Goal: Information Seeking & Learning: Learn about a topic

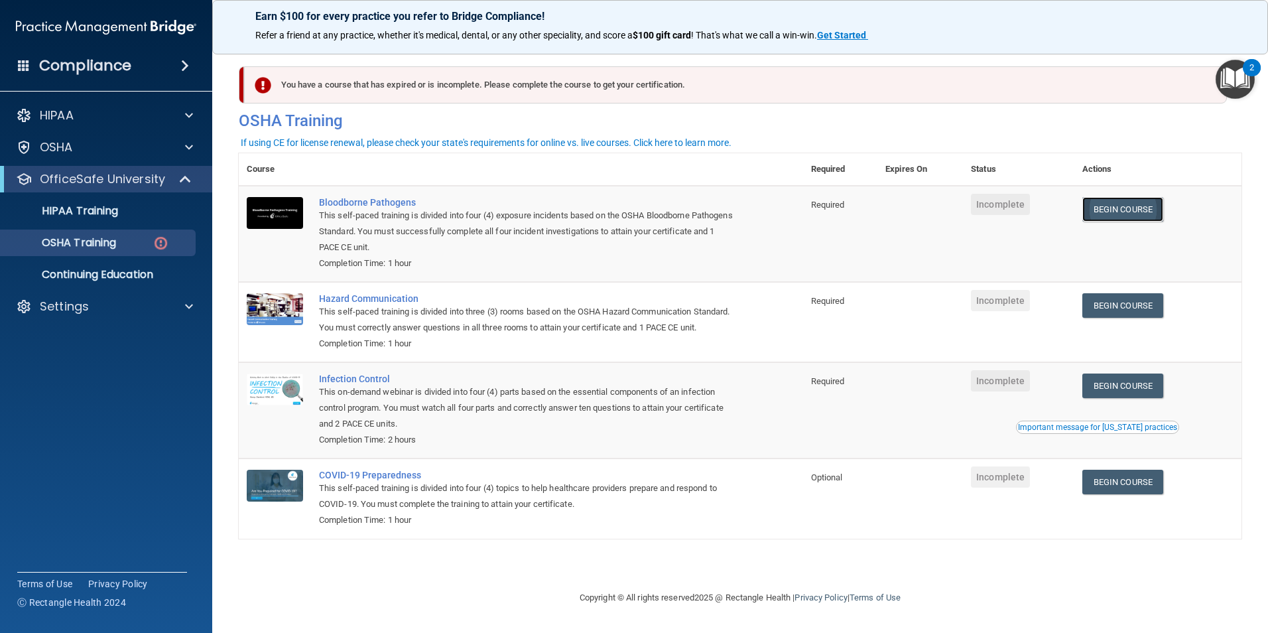
click at [1142, 207] on link "Begin Course" at bounding box center [1123, 209] width 81 height 25
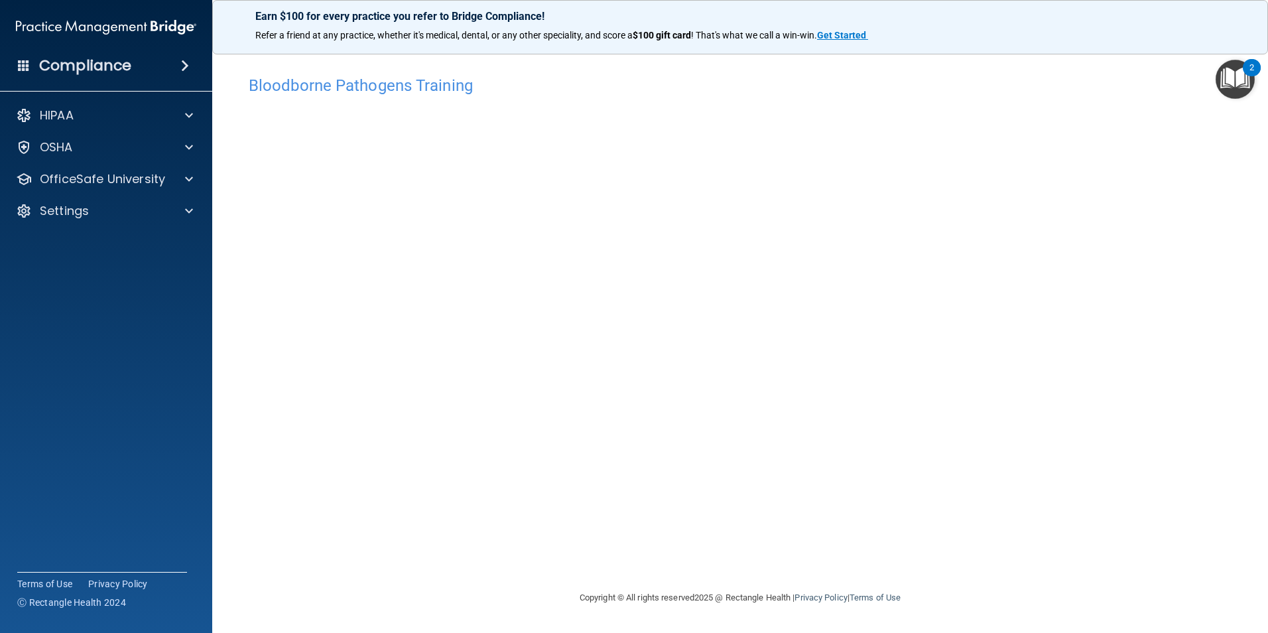
click at [744, 543] on div "Bloodborne Pathogens Training This course doesn’t expire until . Are you sure y…" at bounding box center [740, 329] width 1003 height 521
click at [452, 89] on h4 "Bloodborne Pathogens Training" at bounding box center [740, 85] width 983 height 17
click at [1231, 91] on img "Open Resource Center, 2 new notifications" at bounding box center [1235, 79] width 39 height 39
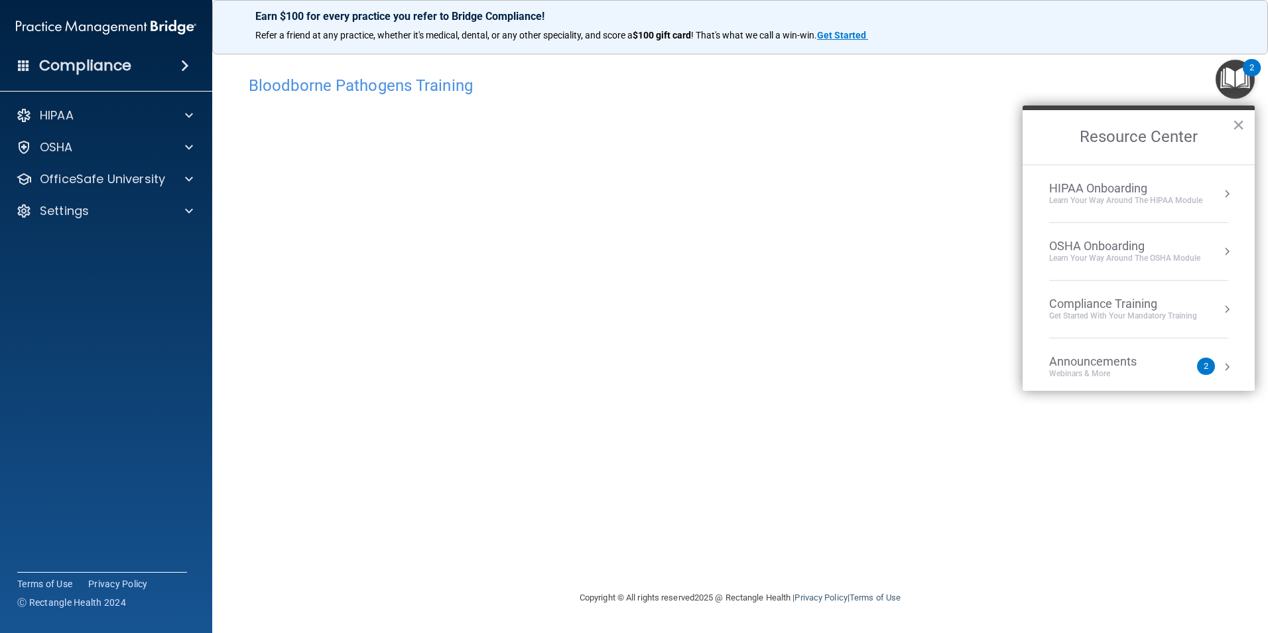
click at [1266, 531] on main "Bloodborne Pathogens Training This course doesn’t expire until . Are you sure y…" at bounding box center [740, 337] width 1056 height 590
click at [1242, 511] on main "Bloodborne Pathogens Training This course doesn’t expire until . Are you sure y…" at bounding box center [740, 337] width 1056 height 590
click at [1058, 256] on div "Learn your way around the OSHA module" at bounding box center [1124, 258] width 151 height 11
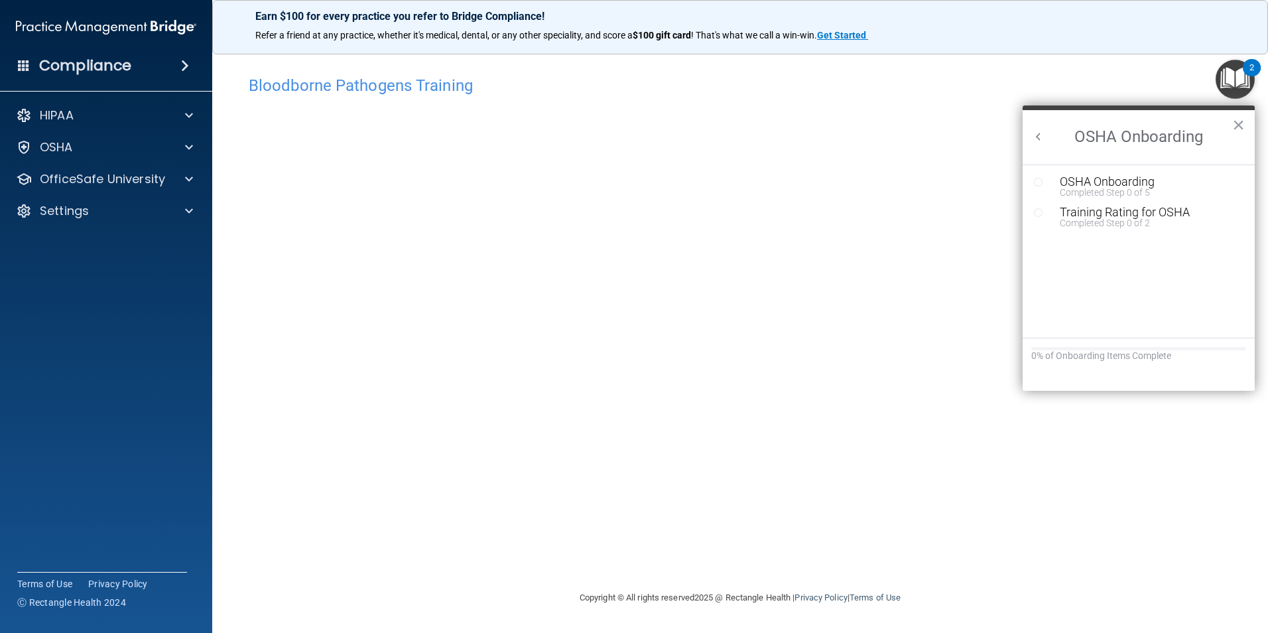
click at [1042, 181] on circle "Resource Center" at bounding box center [1039, 182] width 8 height 8
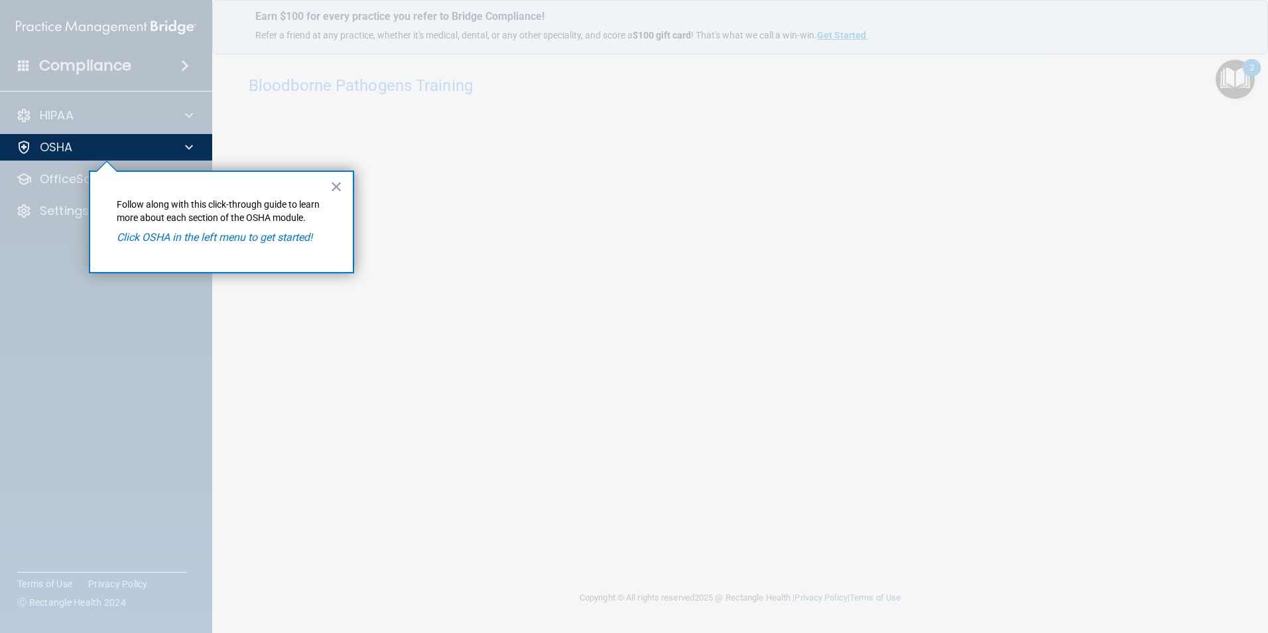
click at [1116, 220] on div at bounding box center [740, 316] width 1055 height 633
click at [335, 180] on button "×" at bounding box center [336, 186] width 13 height 21
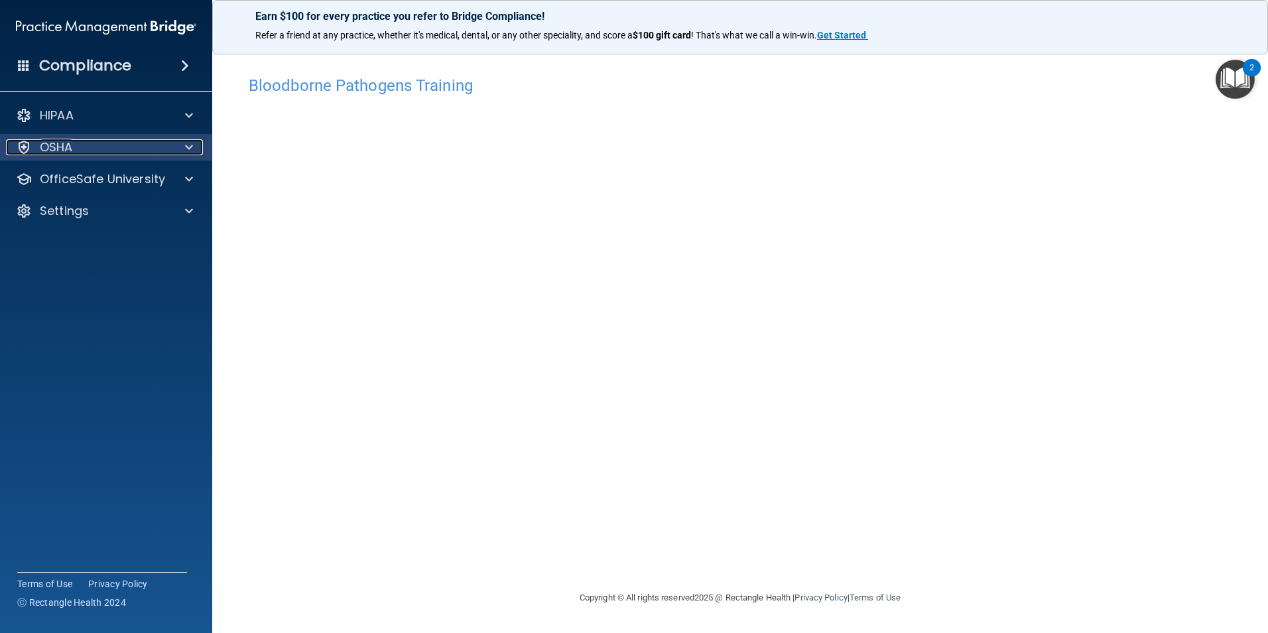
click at [188, 147] on span at bounding box center [189, 147] width 8 height 16
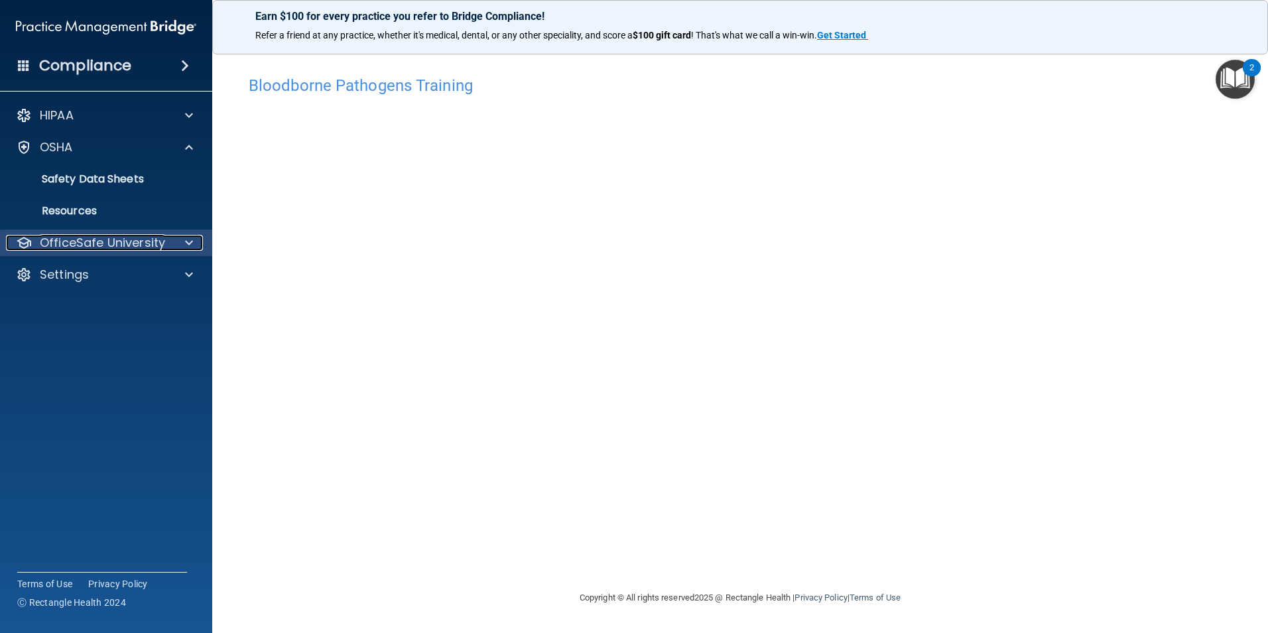
click at [192, 241] on span at bounding box center [189, 243] width 8 height 16
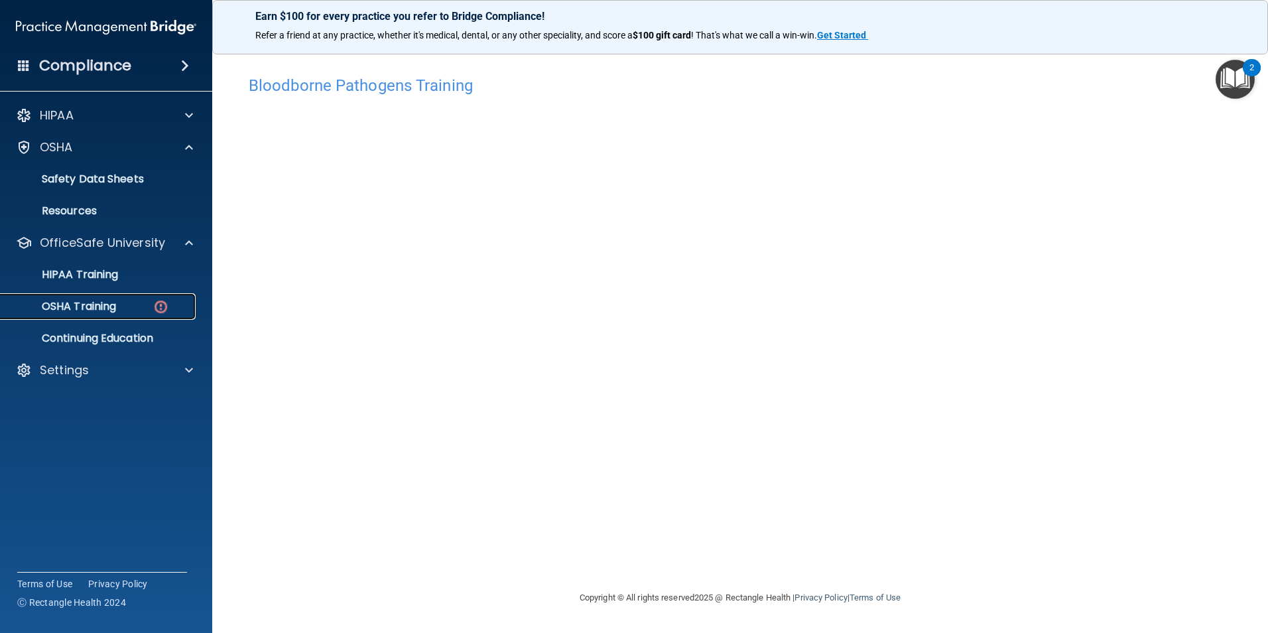
click at [158, 305] on img at bounding box center [161, 307] width 17 height 17
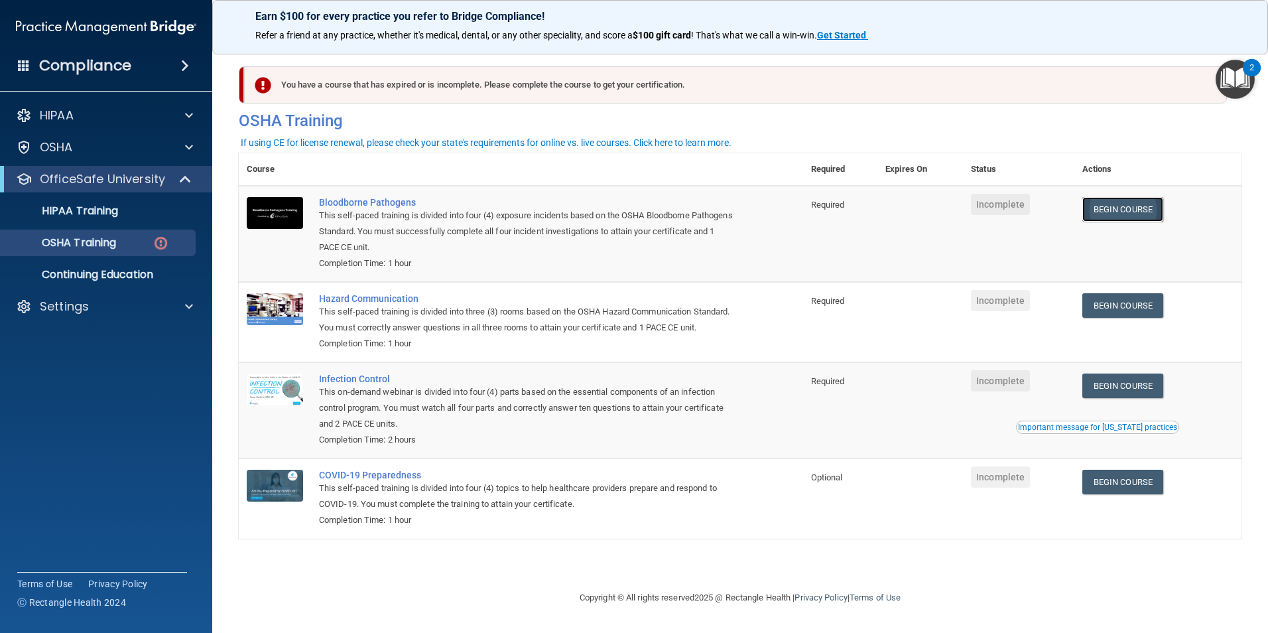
click at [1119, 214] on link "Begin Course" at bounding box center [1123, 209] width 81 height 25
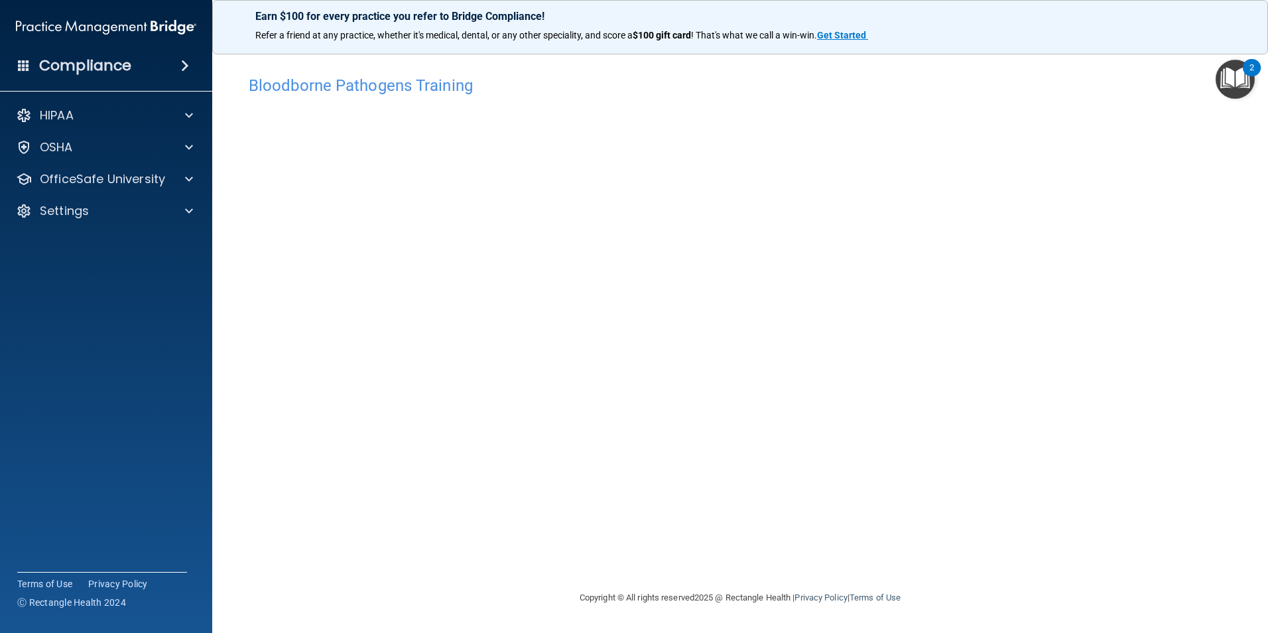
click at [892, 516] on div "Bloodborne Pathogens Training This course doesn’t expire until . Are you sure y…" at bounding box center [740, 329] width 1003 height 521
click at [1062, 93] on h4 "Bloodborne Pathogens Training" at bounding box center [740, 85] width 983 height 17
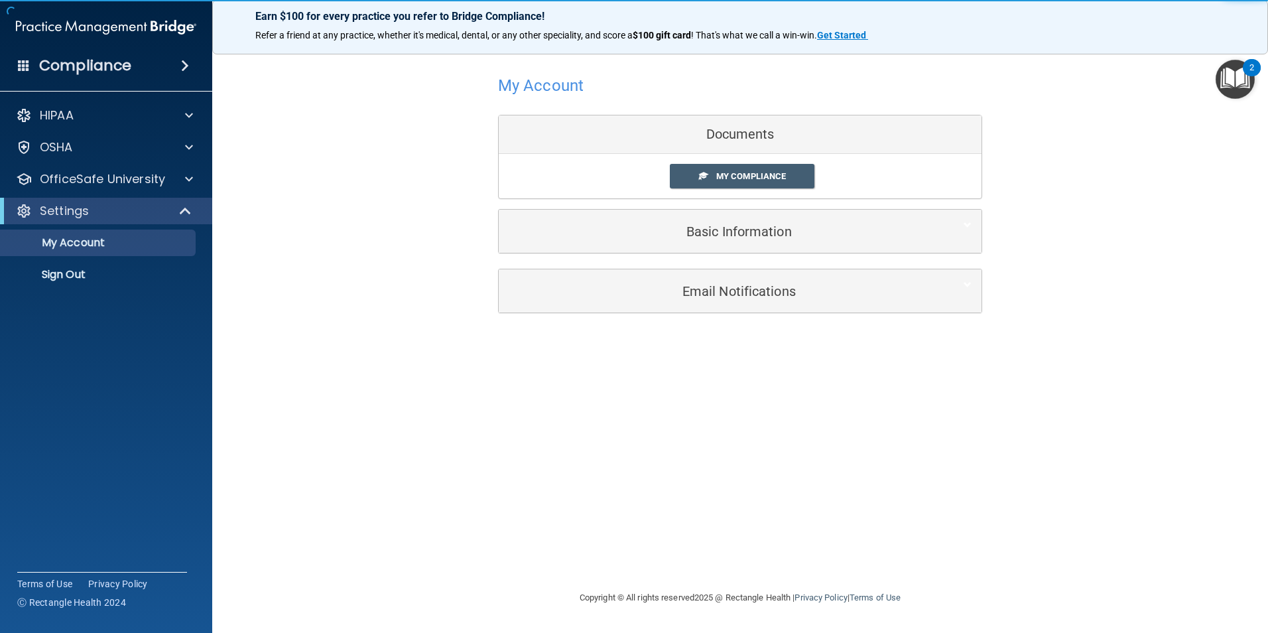
click at [588, 395] on div "My Account Documents My Compliance My Compliance My BAA Basic Information Full …" at bounding box center [740, 316] width 1003 height 521
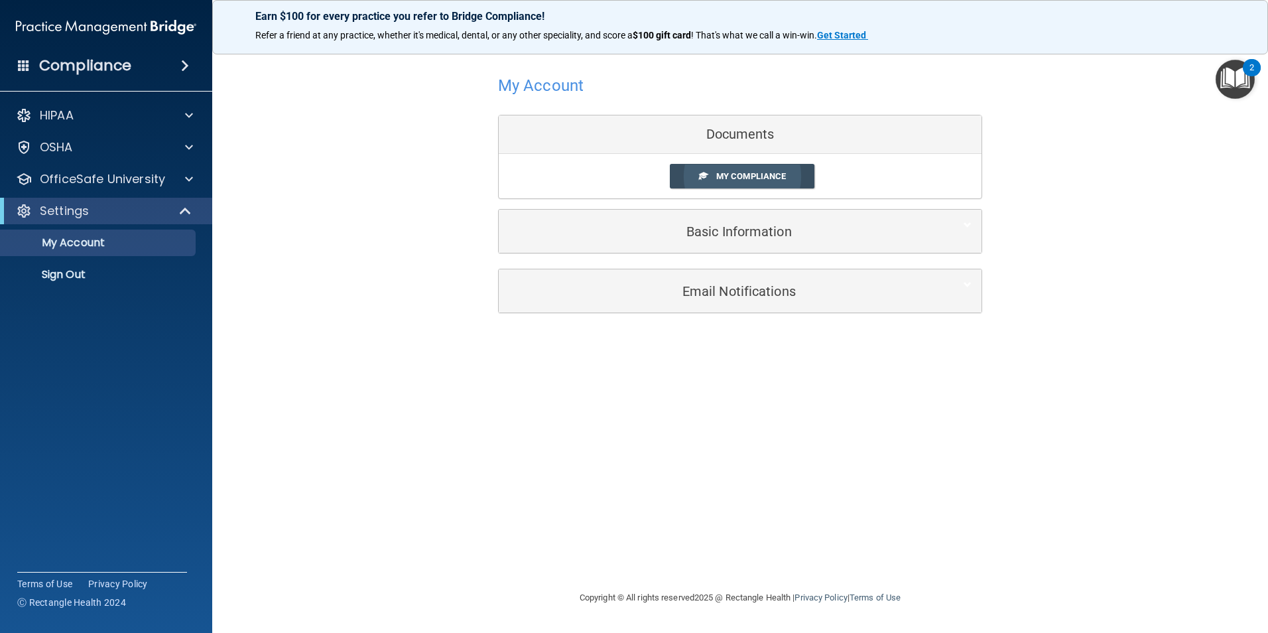
click at [730, 177] on span "My Compliance" at bounding box center [751, 176] width 70 height 10
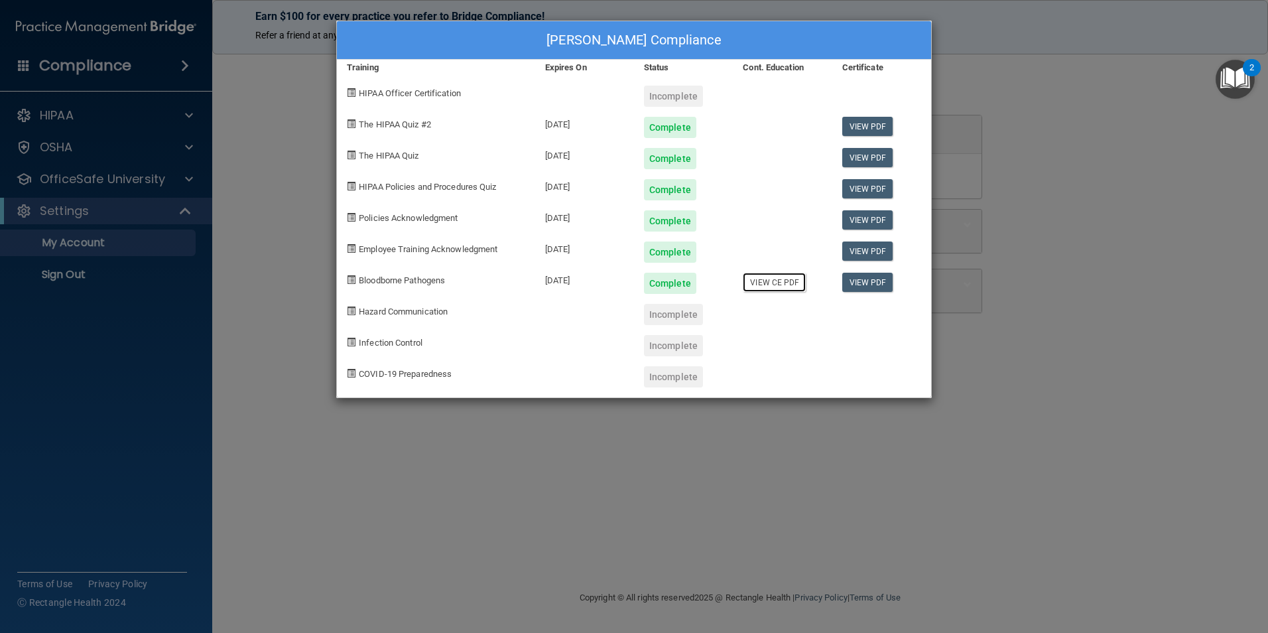
click at [769, 282] on link "View CE PDF" at bounding box center [774, 282] width 63 height 19
click at [684, 314] on div "Incomplete" at bounding box center [673, 314] width 59 height 21
click at [667, 321] on div "Incomplete" at bounding box center [673, 314] width 59 height 21
click at [865, 279] on link "View PDF" at bounding box center [867, 282] width 51 height 19
click at [707, 305] on div "Incomplete" at bounding box center [683, 309] width 99 height 31
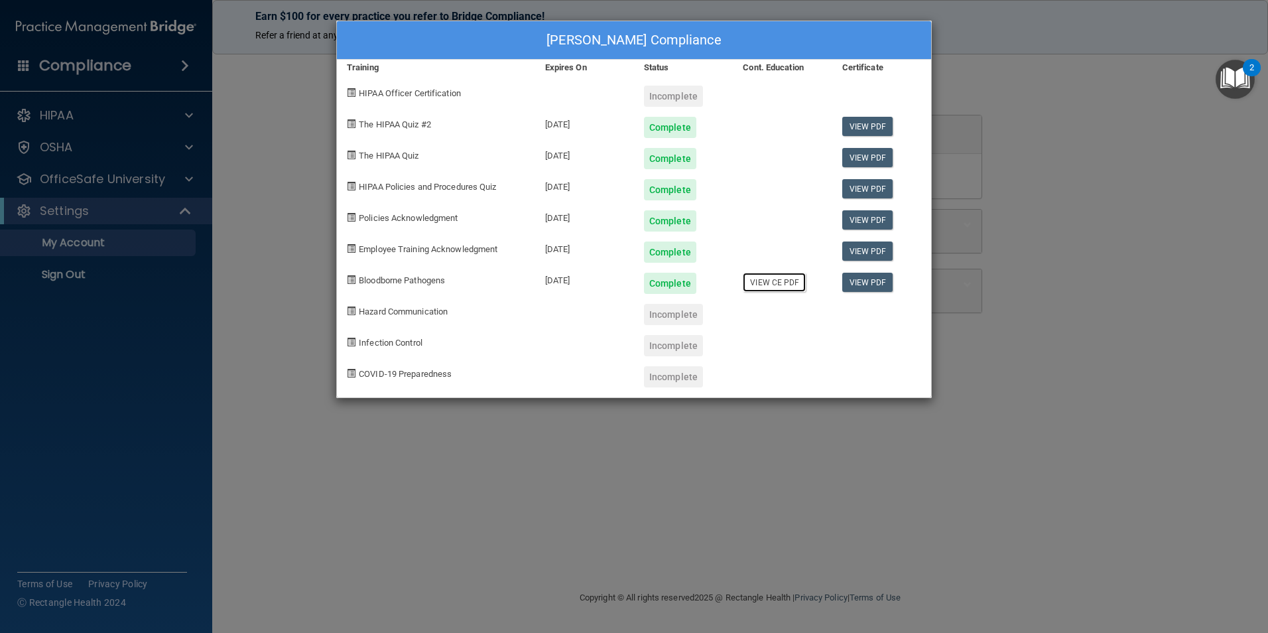
click at [792, 287] on link "View CE PDF" at bounding box center [774, 282] width 63 height 19
click at [1148, 217] on div "Scarlett Curtis's Compliance Training Expires On Status Cont. Education Certifi…" at bounding box center [634, 316] width 1268 height 633
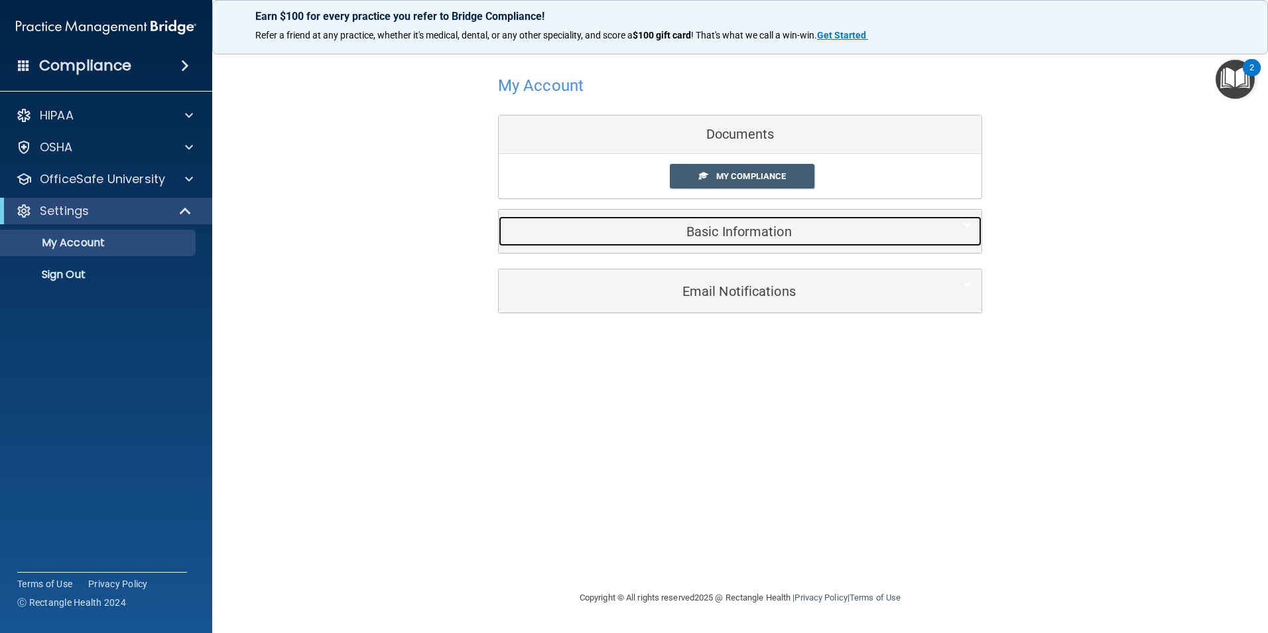
click at [809, 240] on div "Basic Information" at bounding box center [720, 231] width 442 height 30
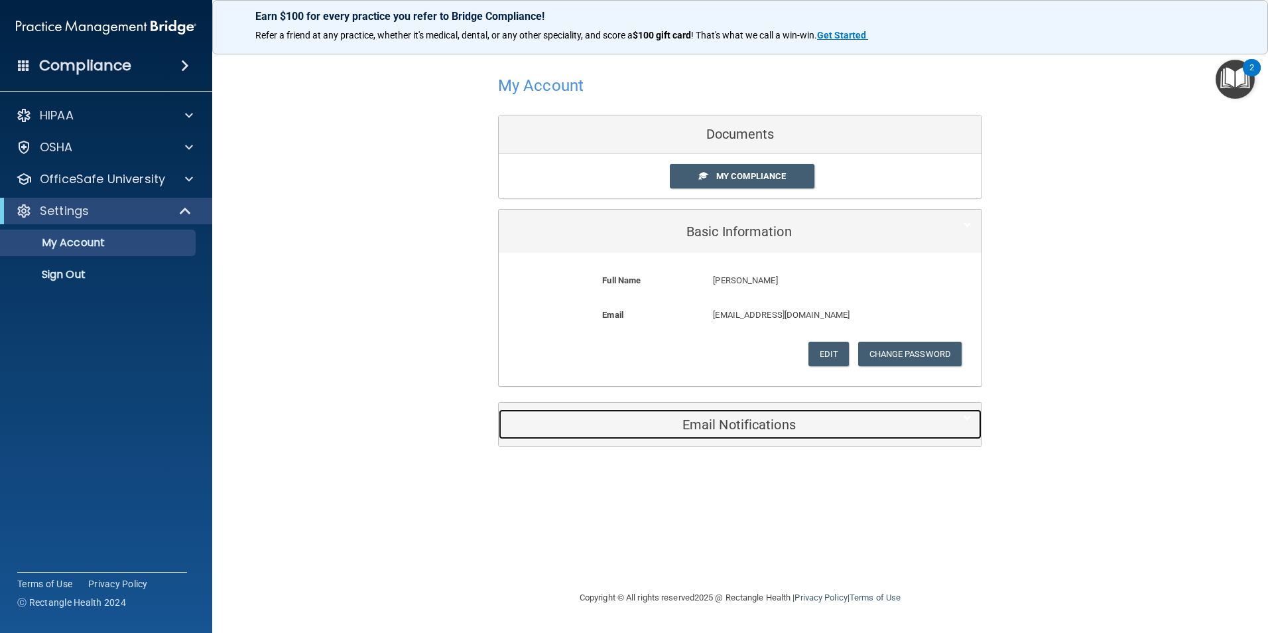
click at [721, 421] on h5 "Email Notifications" at bounding box center [720, 424] width 423 height 15
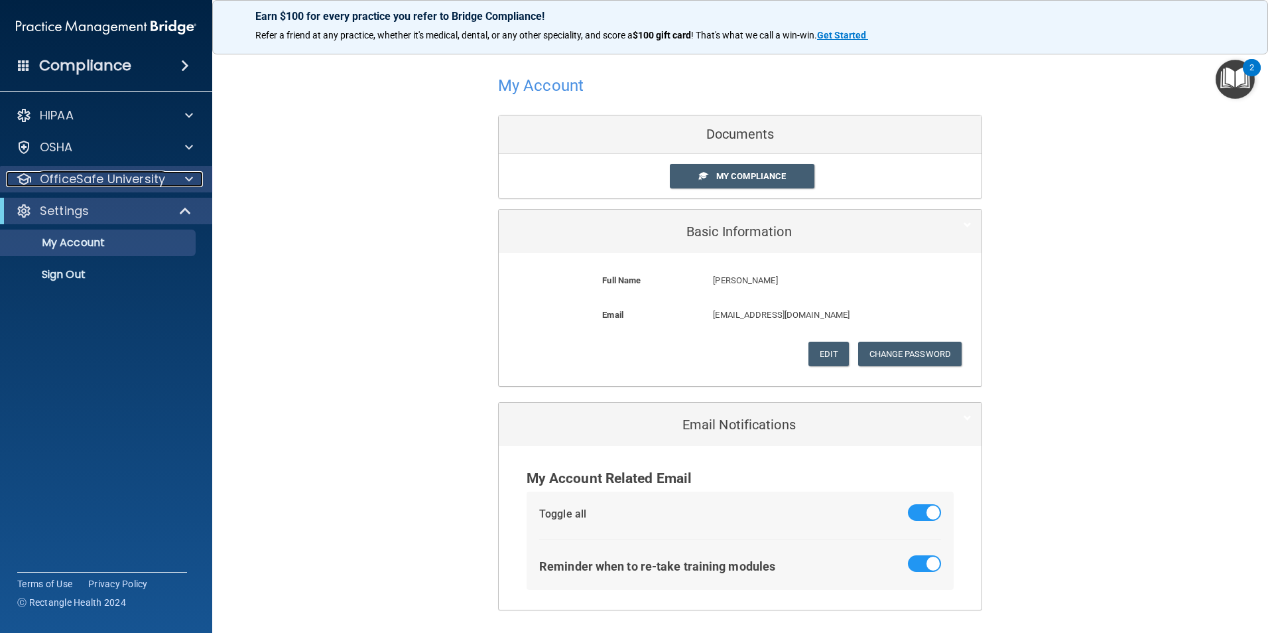
click at [193, 176] on div at bounding box center [186, 179] width 33 height 16
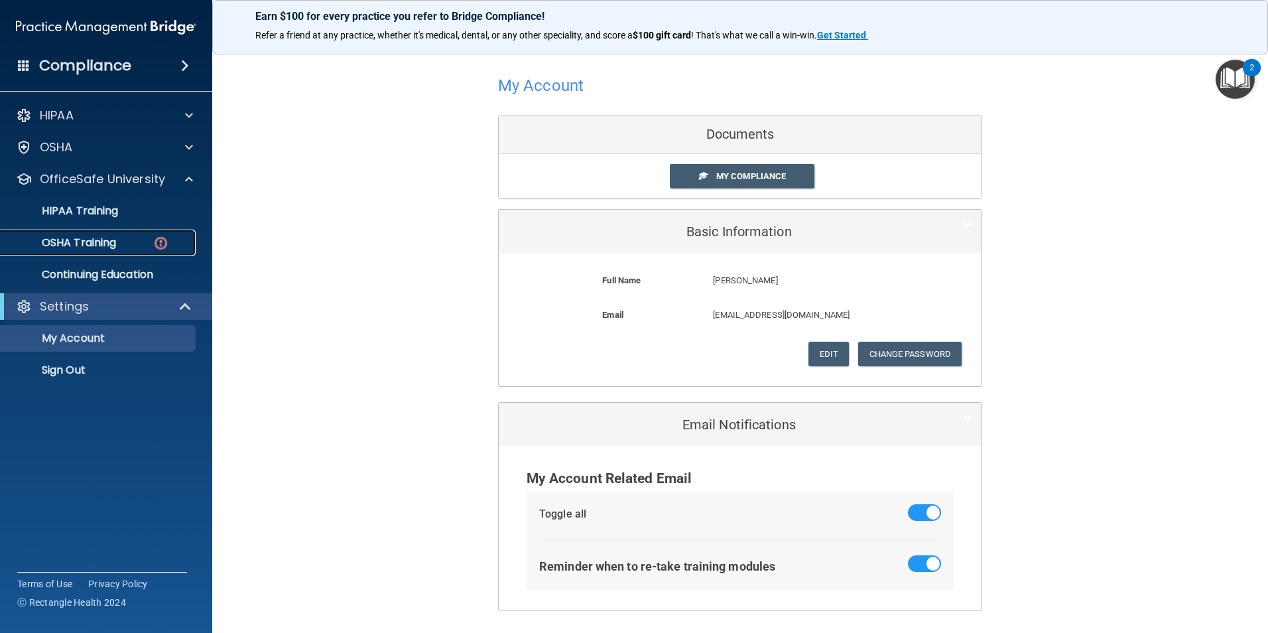
click at [159, 239] on img at bounding box center [161, 243] width 17 height 17
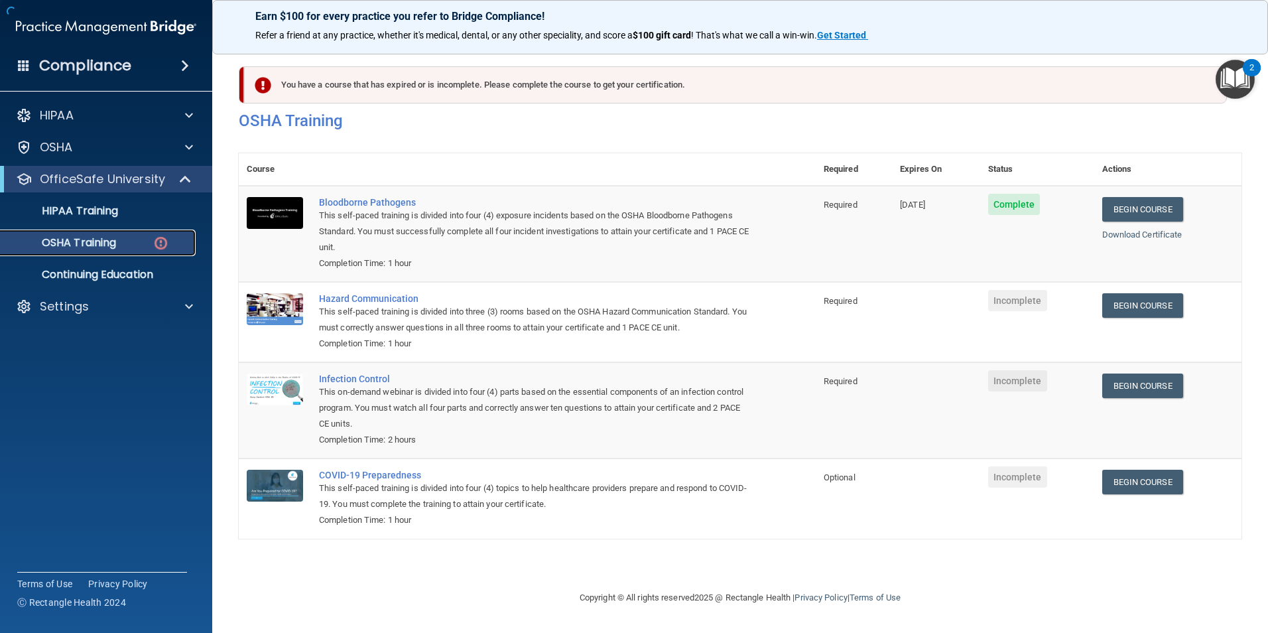
click at [165, 243] on img at bounding box center [161, 243] width 17 height 17
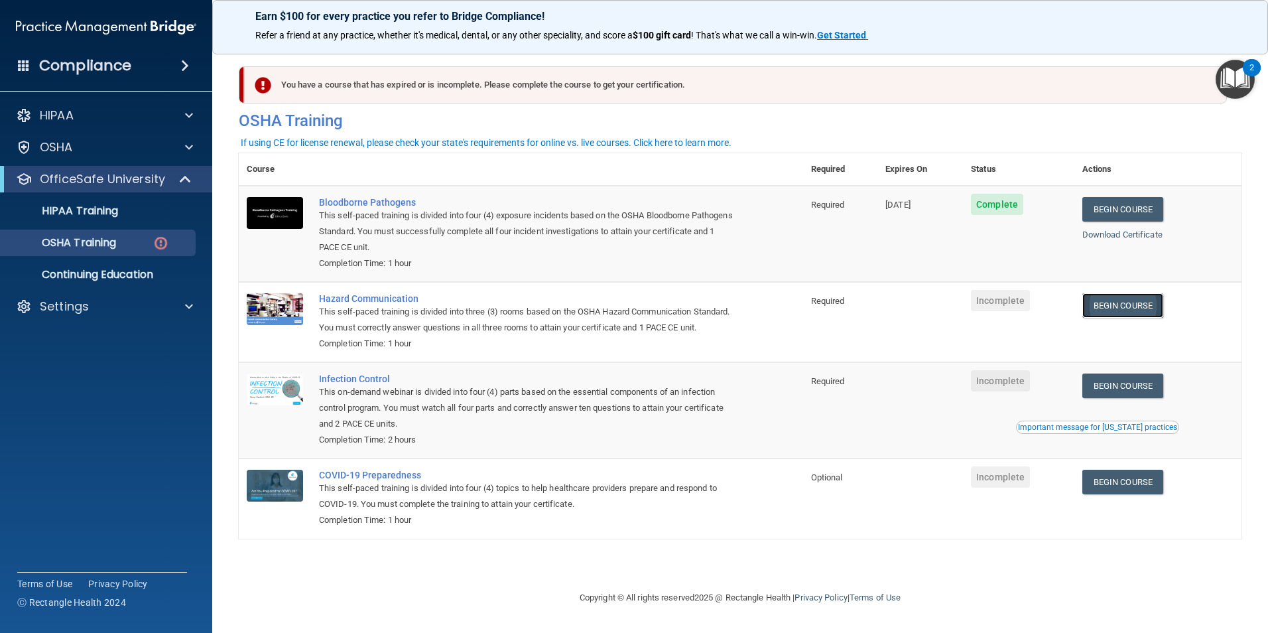
click at [1128, 306] on link "Begin Course" at bounding box center [1123, 305] width 81 height 25
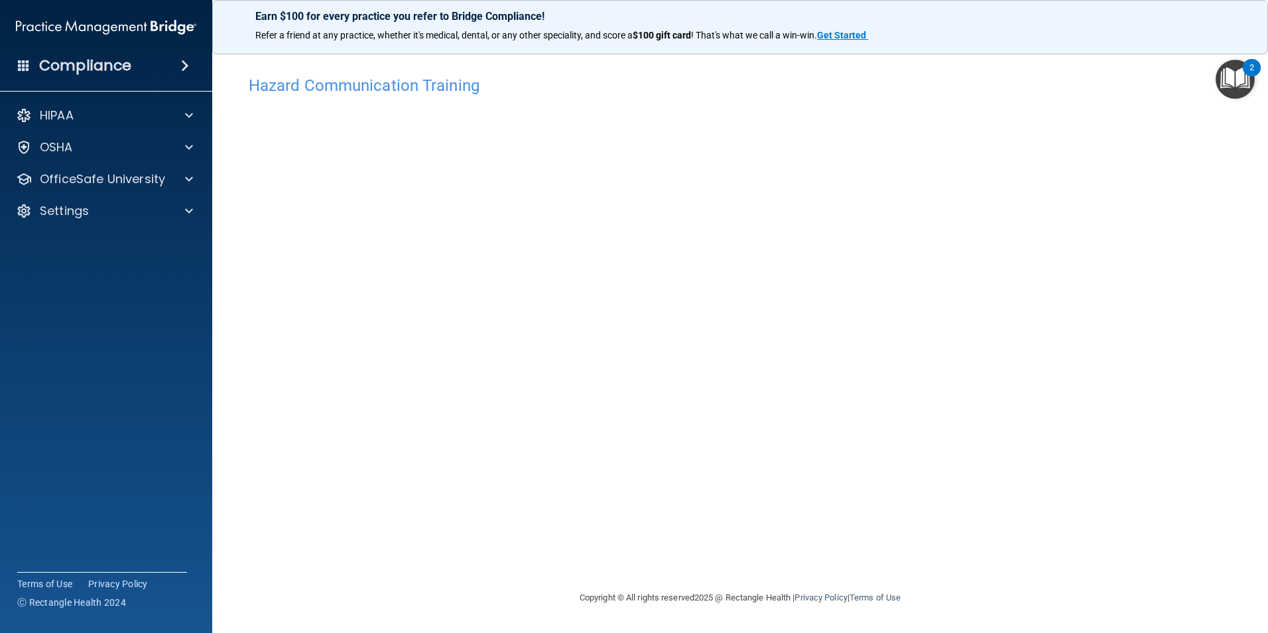
click at [941, 401] on div "Hazard Communication Training This course doesn’t expire until . Are you sure y…" at bounding box center [740, 329] width 1003 height 521
drag, startPoint x: 237, startPoint y: 385, endPoint x: 234, endPoint y: 376, distance: 9.7
click at [233, 383] on main "Hazard Communication Training This course doesn’t expire until . Are you sure y…" at bounding box center [740, 337] width 1056 height 590
click at [927, 214] on div "Hazard Communication Training This course doesn’t expire until . Are you sure y…" at bounding box center [740, 329] width 1003 height 521
click at [1055, 478] on div "Hazard Communication Training This course doesn’t expire until . Are you sure y…" at bounding box center [740, 329] width 1003 height 521
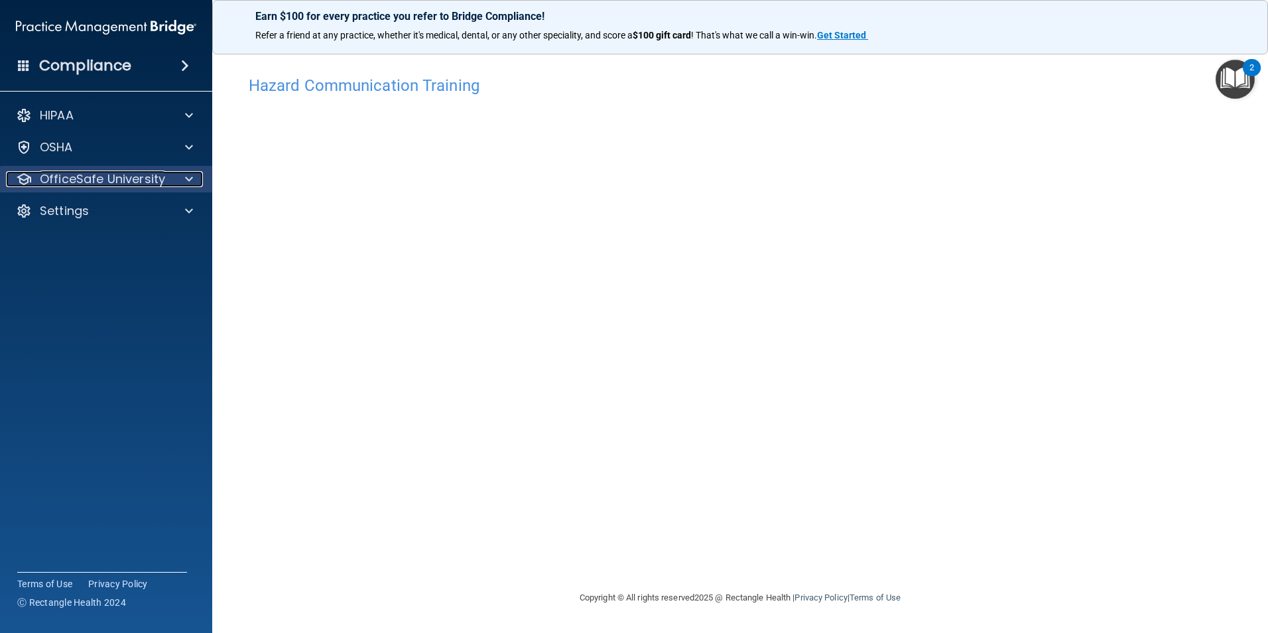
click at [188, 181] on span at bounding box center [189, 179] width 8 height 16
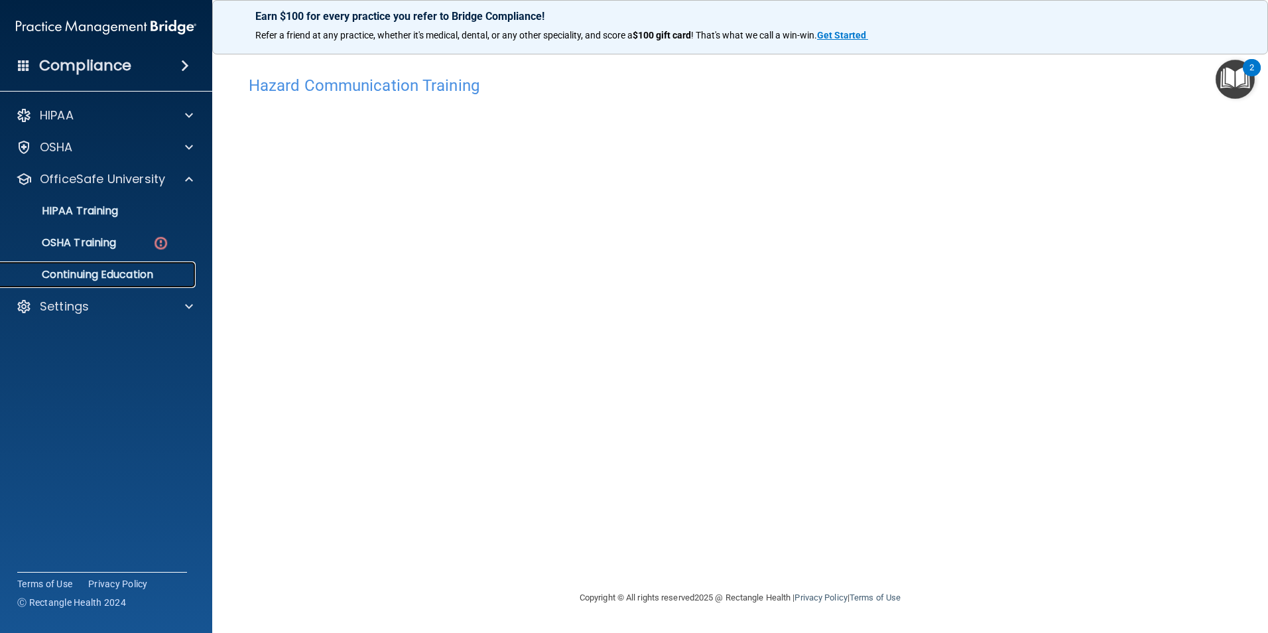
click at [143, 271] on p "Continuing Education" at bounding box center [99, 274] width 181 height 13
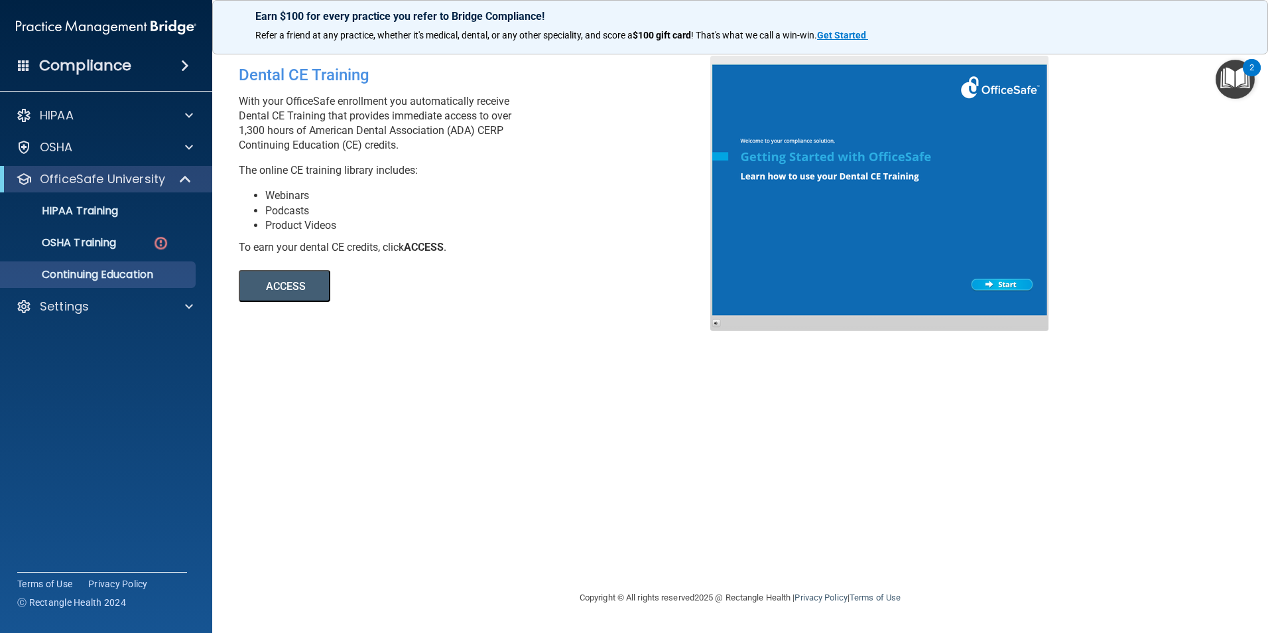
click at [1002, 283] on div at bounding box center [879, 193] width 338 height 275
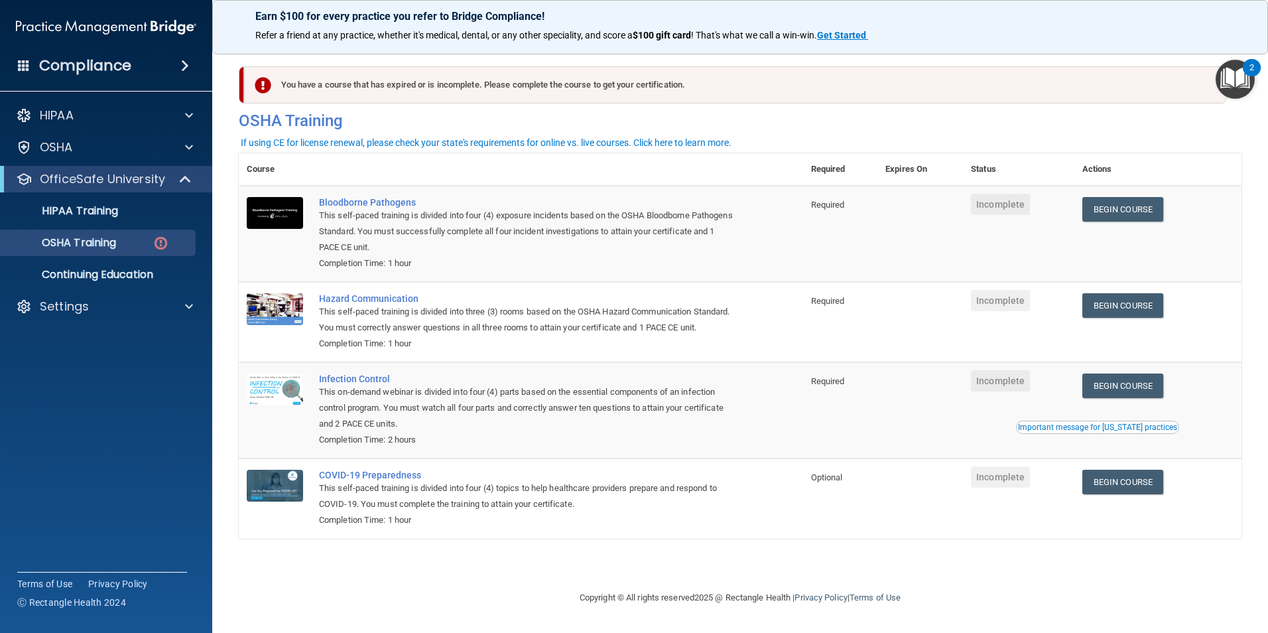
click at [838, 230] on td "Required" at bounding box center [840, 234] width 74 height 96
click at [1160, 310] on link "Begin Course" at bounding box center [1123, 305] width 81 height 25
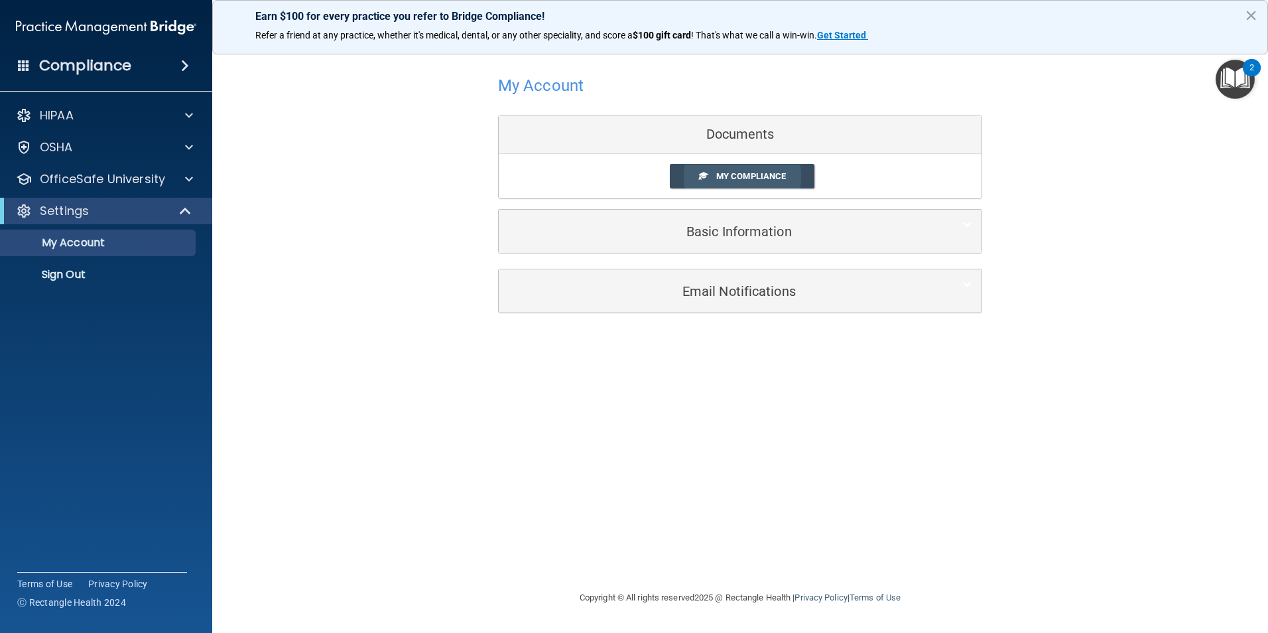
click at [740, 168] on link "My Compliance" at bounding box center [742, 176] width 145 height 25
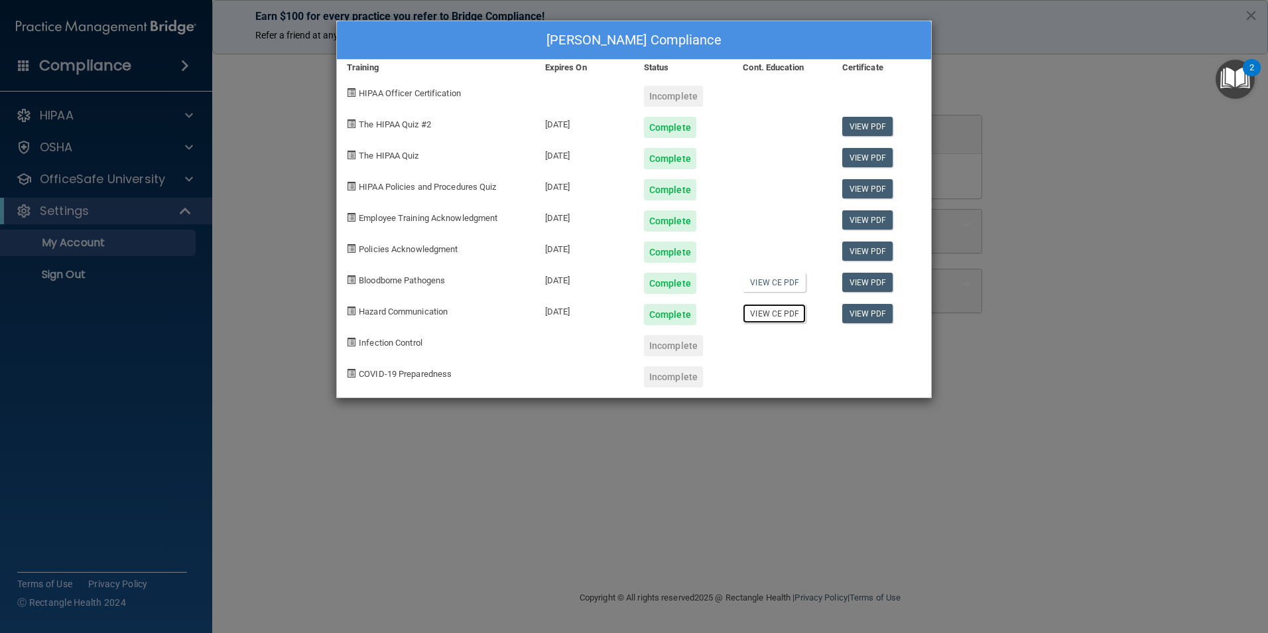
click at [784, 309] on link "View CE PDF" at bounding box center [774, 313] width 63 height 19
click at [789, 289] on link "View CE PDF" at bounding box center [774, 282] width 63 height 19
click at [661, 352] on div "Incomplete" at bounding box center [673, 345] width 59 height 21
click at [775, 315] on link "View CE PDF" at bounding box center [774, 313] width 63 height 19
click at [788, 280] on link "View CE PDF" at bounding box center [774, 282] width 63 height 19
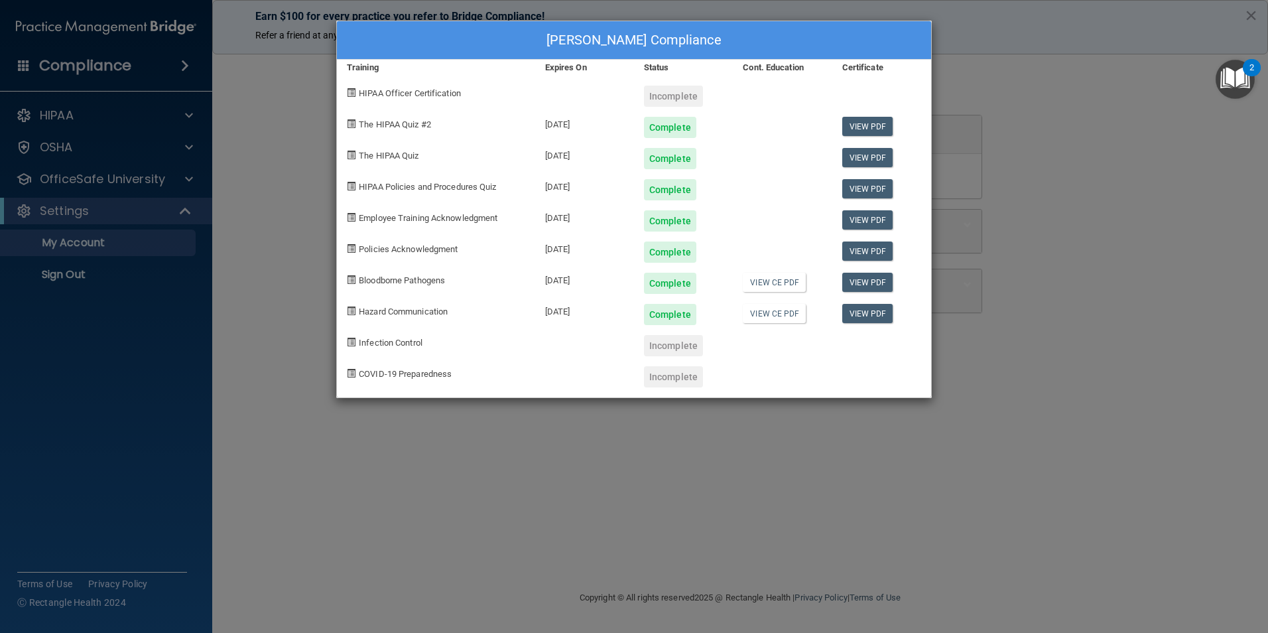
click at [686, 348] on div "Incomplete" at bounding box center [673, 345] width 59 height 21
click at [395, 336] on div "Infection Control" at bounding box center [436, 340] width 198 height 31
click at [349, 340] on span at bounding box center [351, 342] width 9 height 9
click at [403, 403] on div "Scarlett Curtis's Compliance Training Expires On Status Cont. Education Certifi…" at bounding box center [634, 316] width 1268 height 633
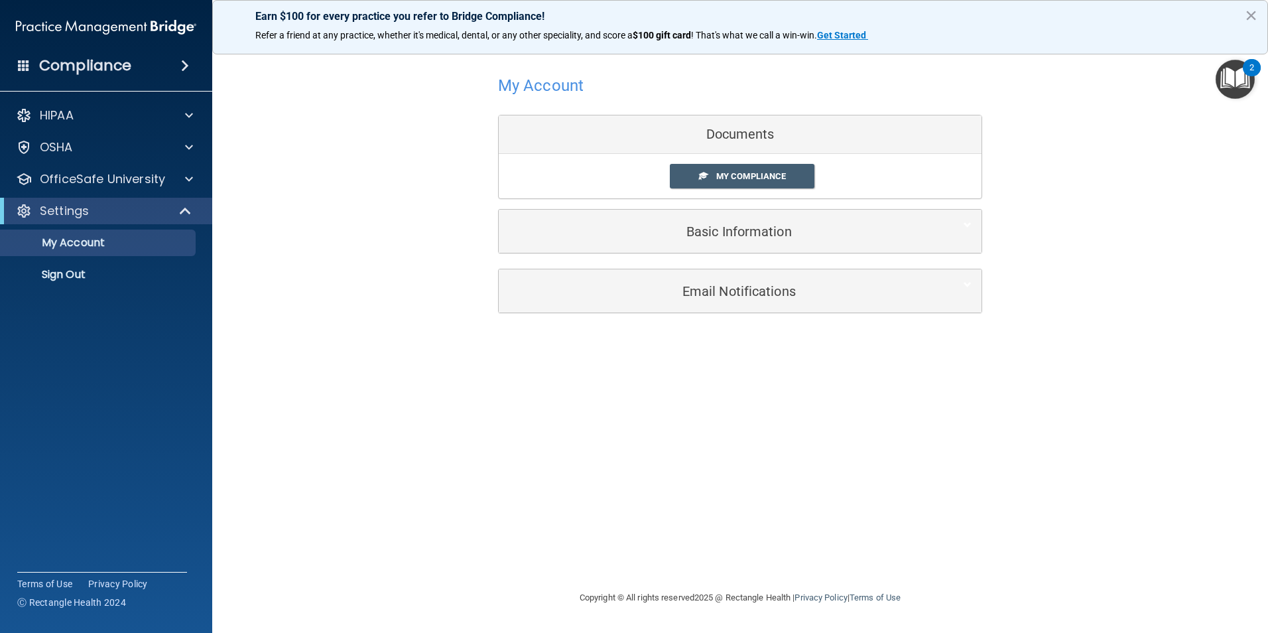
click at [740, 141] on div "Documents" at bounding box center [740, 134] width 483 height 38
click at [740, 129] on div "Documents" at bounding box center [740, 134] width 483 height 38
click at [736, 184] on link "My Compliance" at bounding box center [742, 176] width 145 height 25
click at [738, 179] on span "My Compliance" at bounding box center [751, 176] width 70 height 10
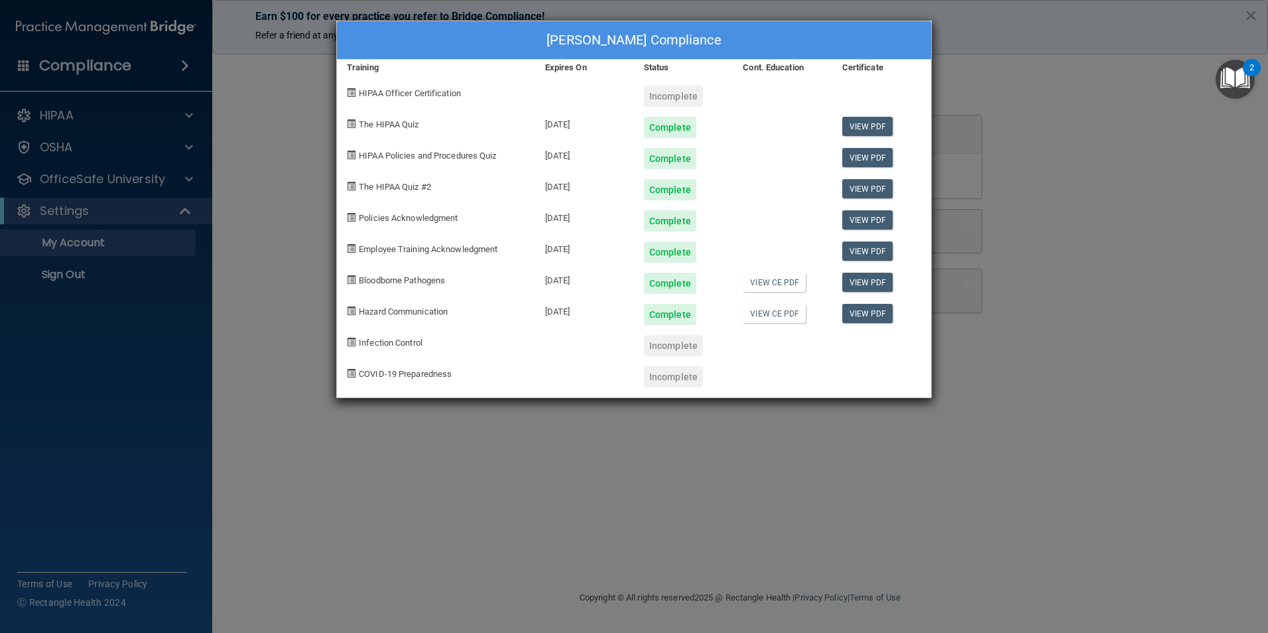
click at [429, 378] on span "COVID-19 Preparedness" at bounding box center [405, 374] width 93 height 10
click at [354, 373] on span at bounding box center [351, 373] width 9 height 9
click at [666, 380] on div "Incomplete" at bounding box center [673, 376] width 59 height 21
click at [767, 377] on div at bounding box center [782, 371] width 99 height 31
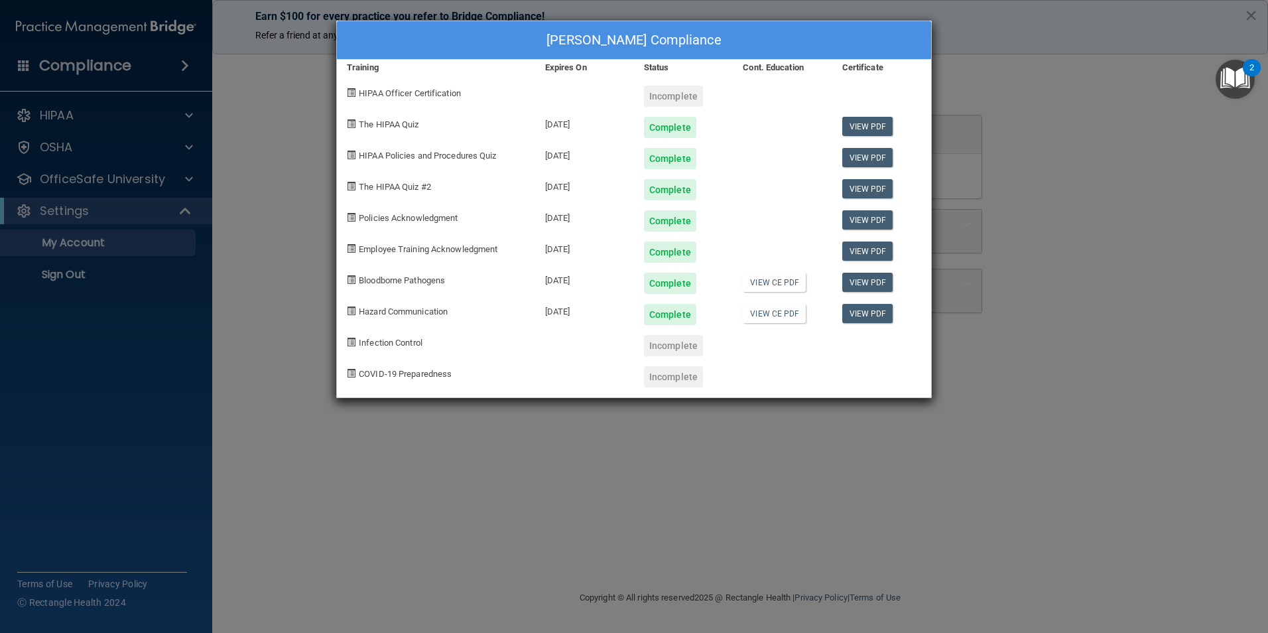
click at [892, 52] on div "Scarlett Curtis's Compliance" at bounding box center [634, 40] width 594 height 38
